Goal: Information Seeking & Learning: Learn about a topic

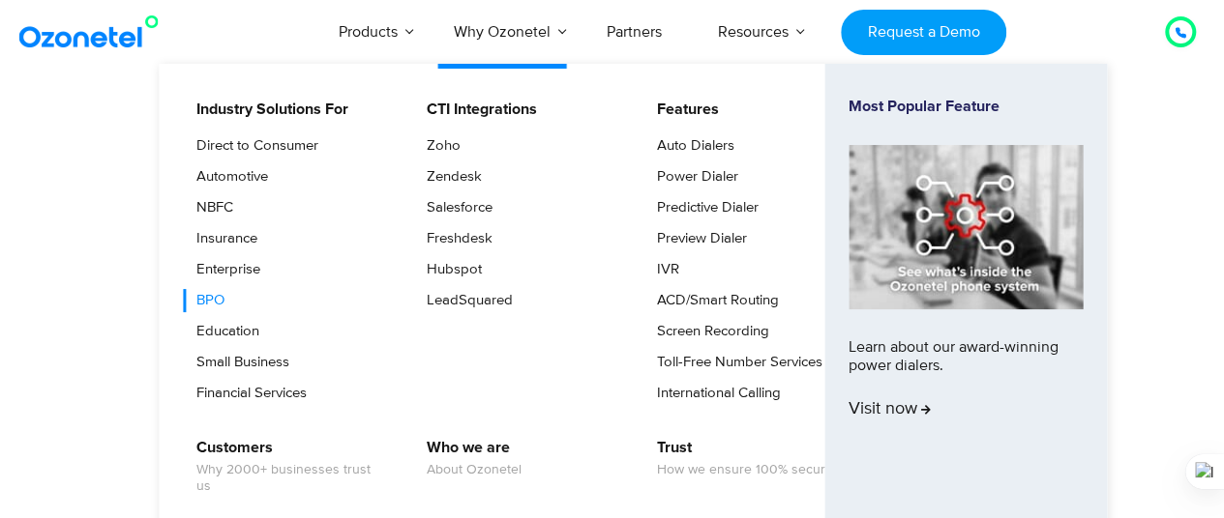
click at [221, 298] on link "BPO" at bounding box center [206, 300] width 44 height 23
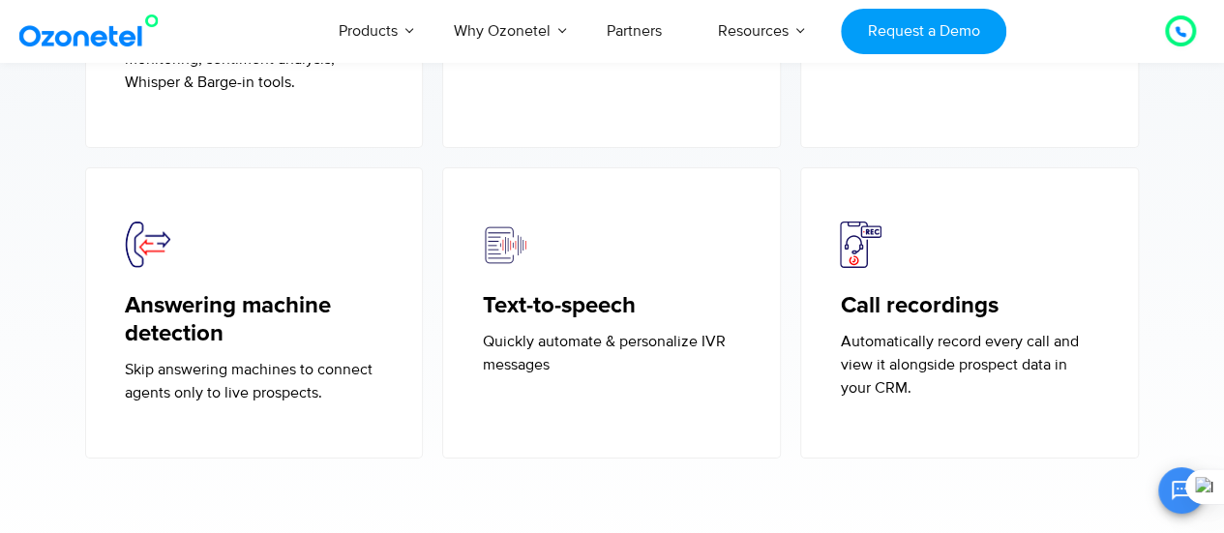
scroll to position [3295, 0]
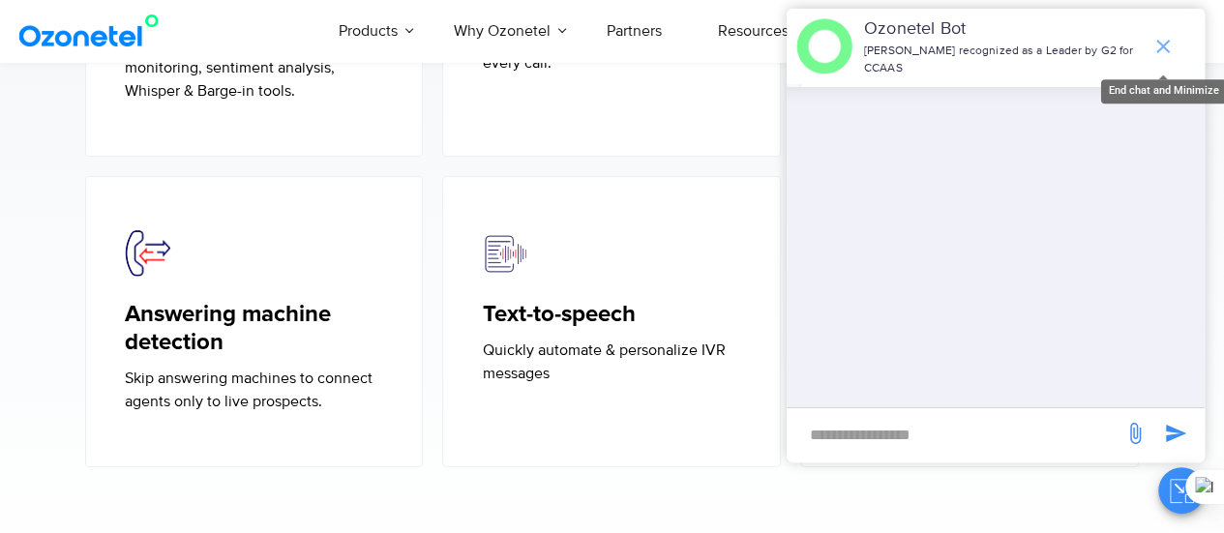
click at [1162, 46] on icon "end chat or minimize" at bounding box center [1163, 47] width 14 height 14
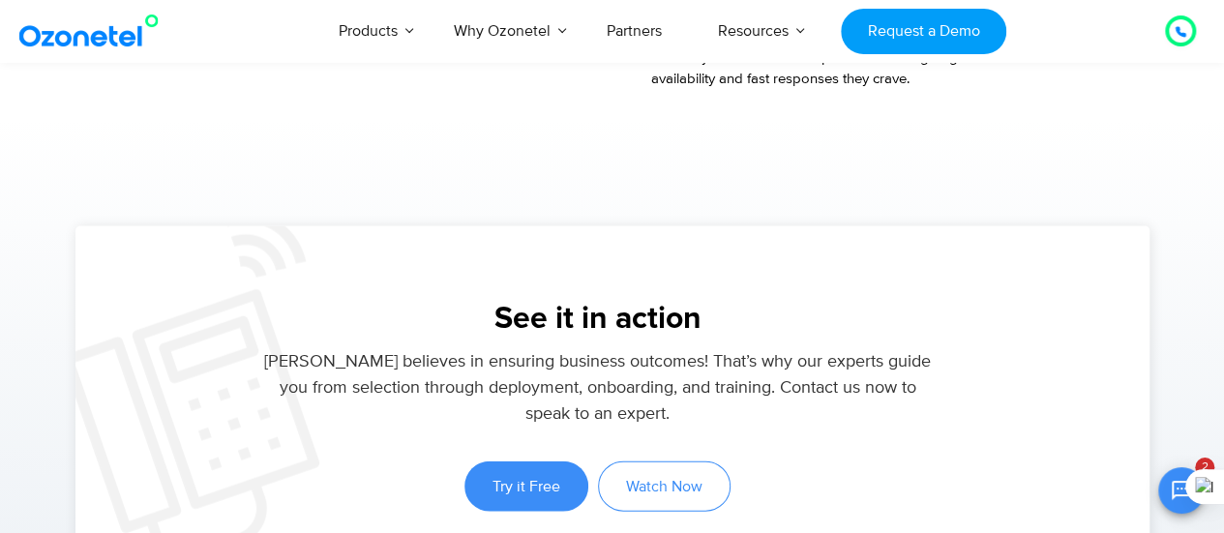
scroll to position [1986, 0]
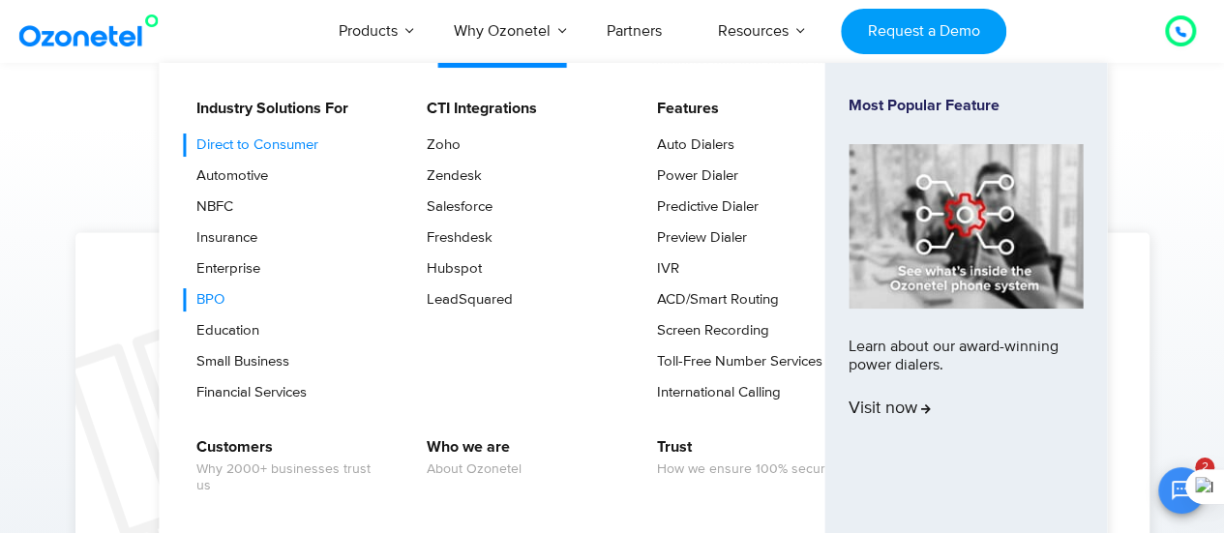
click at [267, 136] on link "Direct to Consumer" at bounding box center [252, 144] width 137 height 23
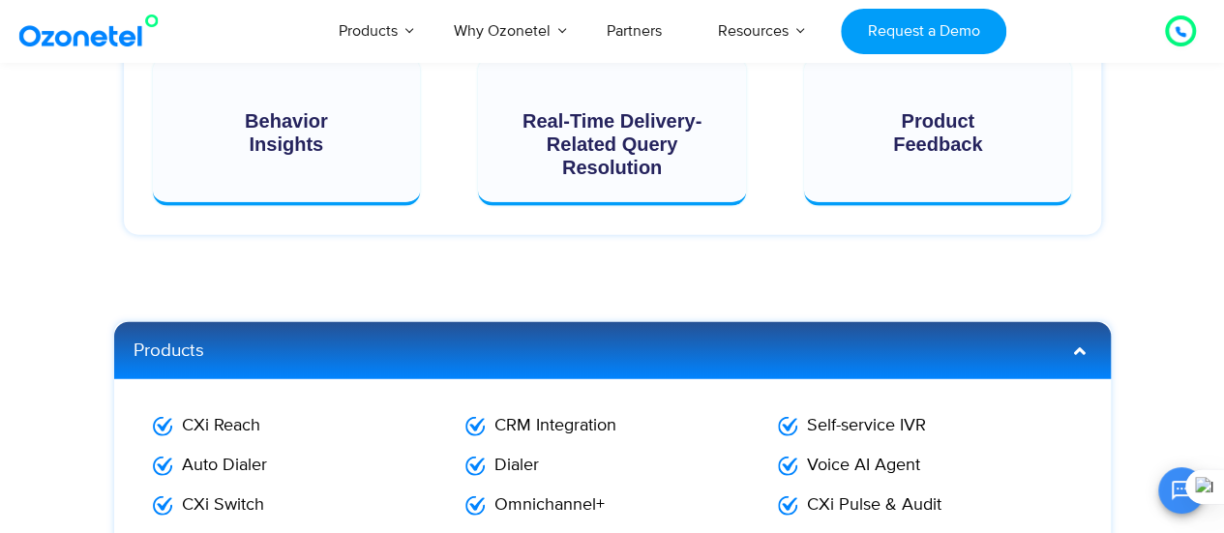
scroll to position [2331, 0]
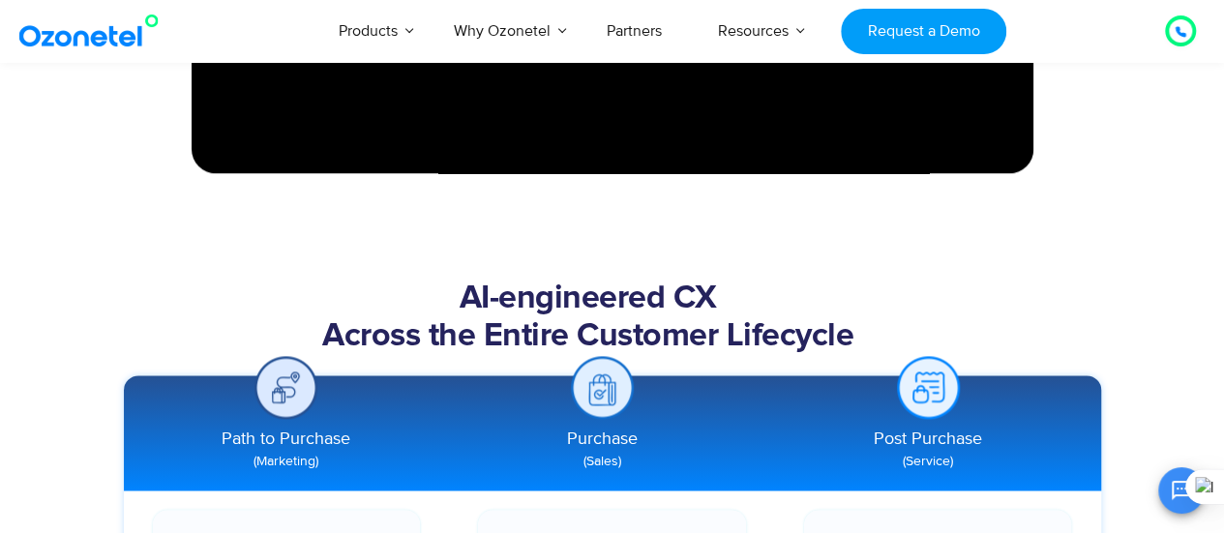
scroll to position [709, 0]
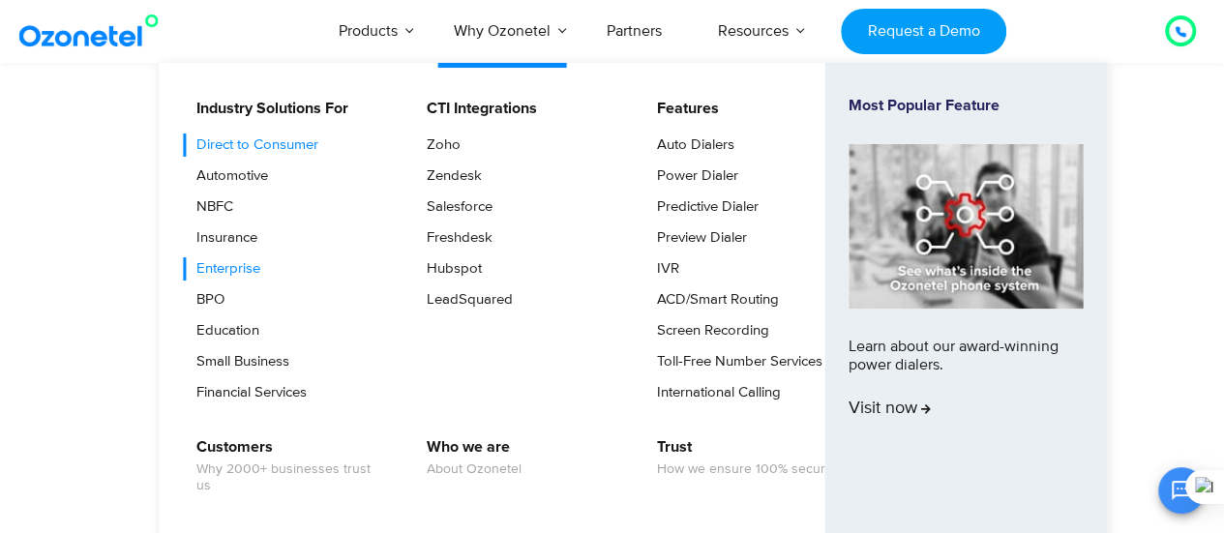
click at [222, 263] on link "Enterprise" at bounding box center [223, 268] width 79 height 23
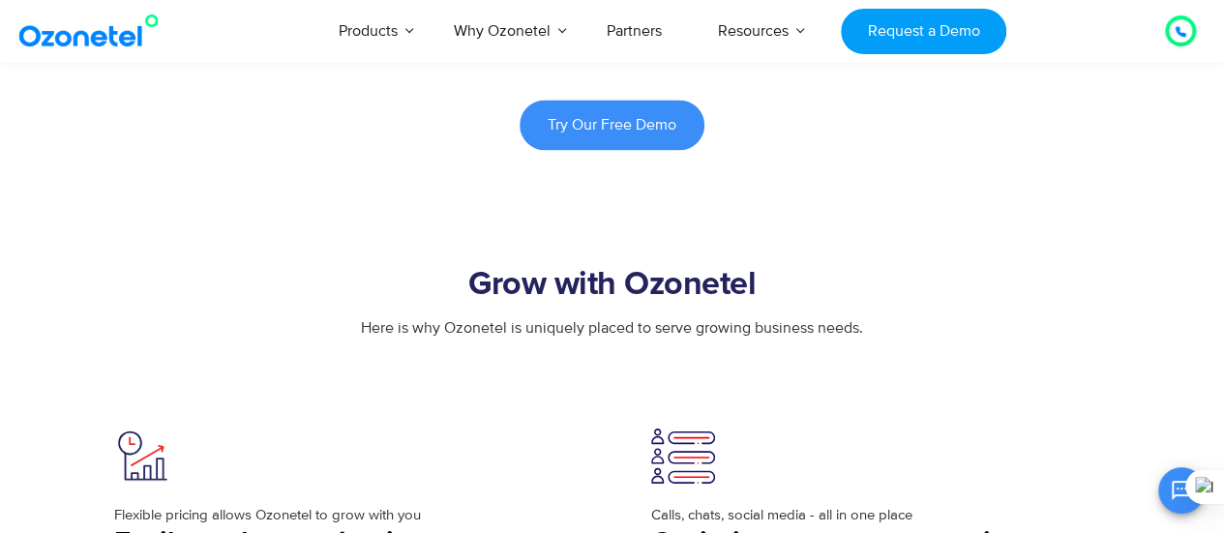
scroll to position [1370, 0]
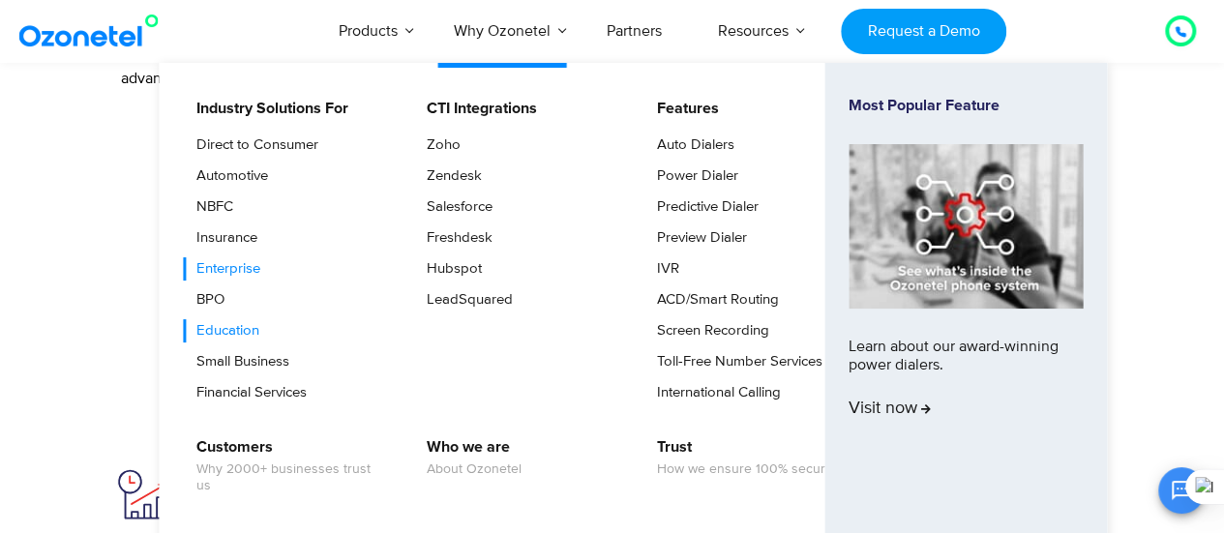
click at [242, 319] on link "Education" at bounding box center [223, 330] width 78 height 23
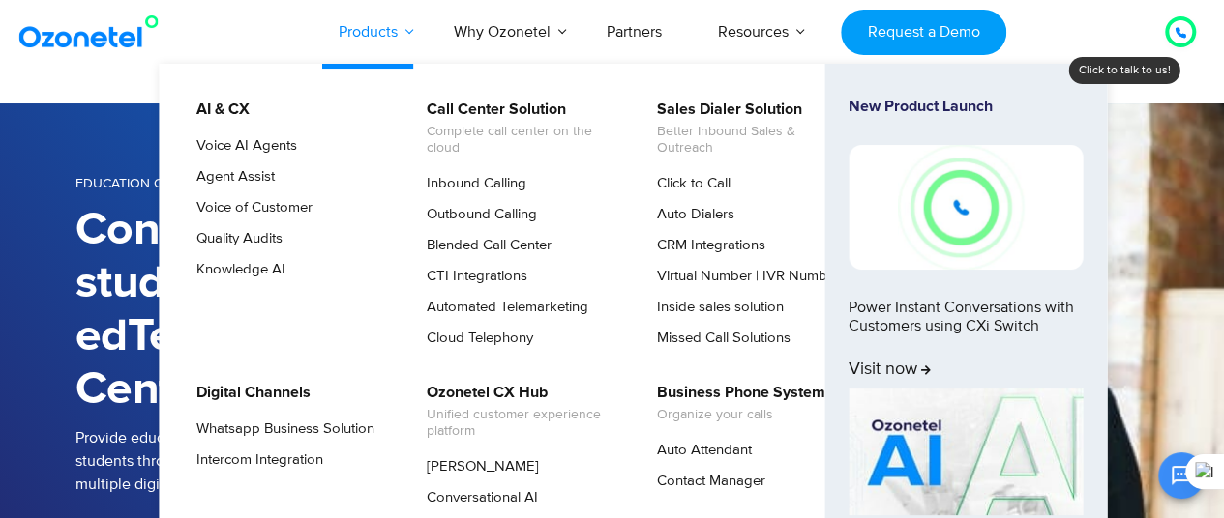
click at [375, 20] on link "Products" at bounding box center [367, 32] width 115 height 64
click at [486, 183] on link "Inbound Calling" at bounding box center [471, 183] width 115 height 23
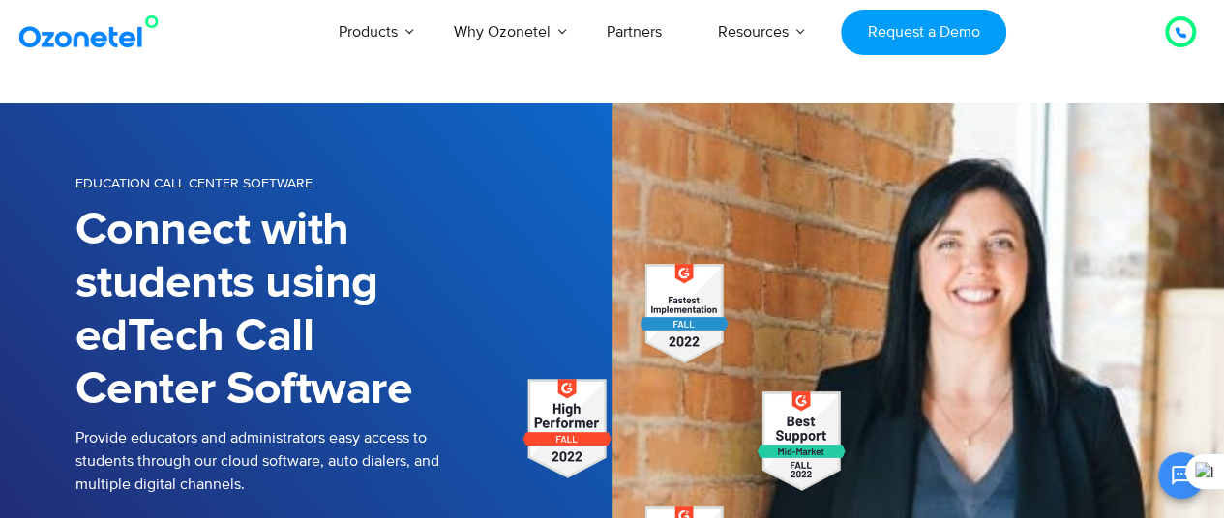
scroll to position [269, 0]
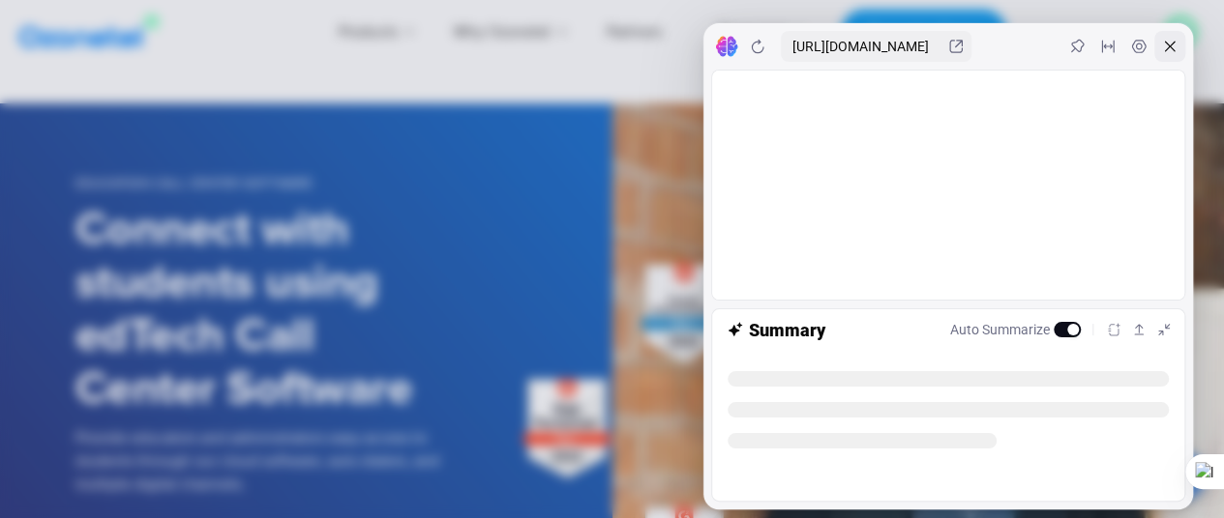
click at [1168, 42] on icon at bounding box center [1169, 46] width 15 height 15
